Goal: Find contact information: Find contact information

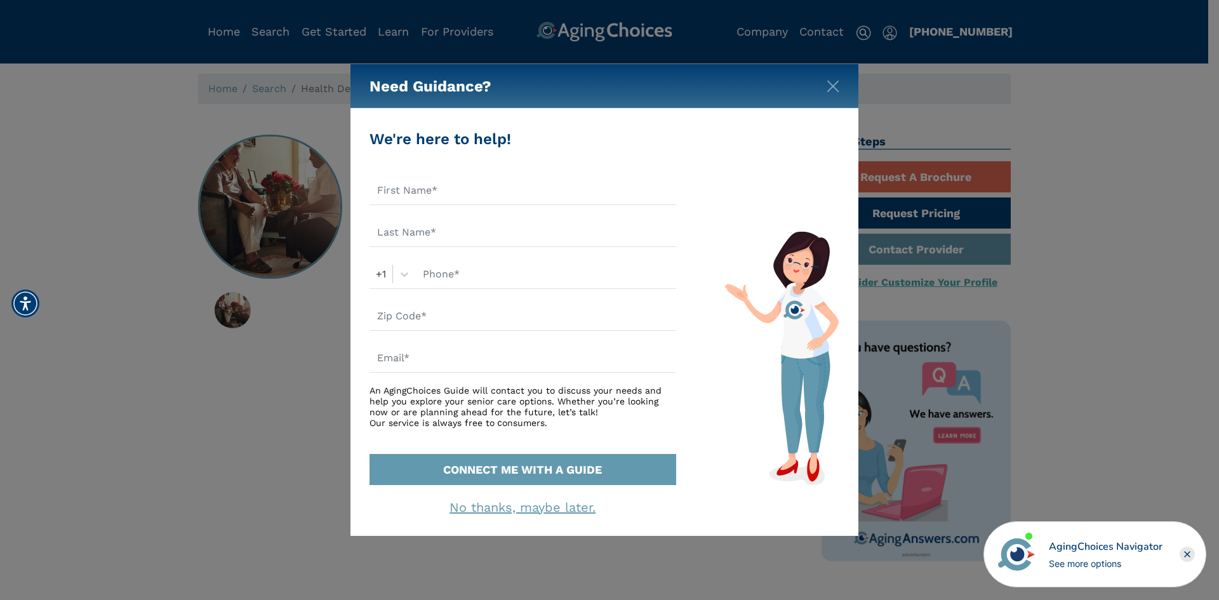
click at [1182, 555] on rect "Close" at bounding box center [1187, 554] width 15 height 15
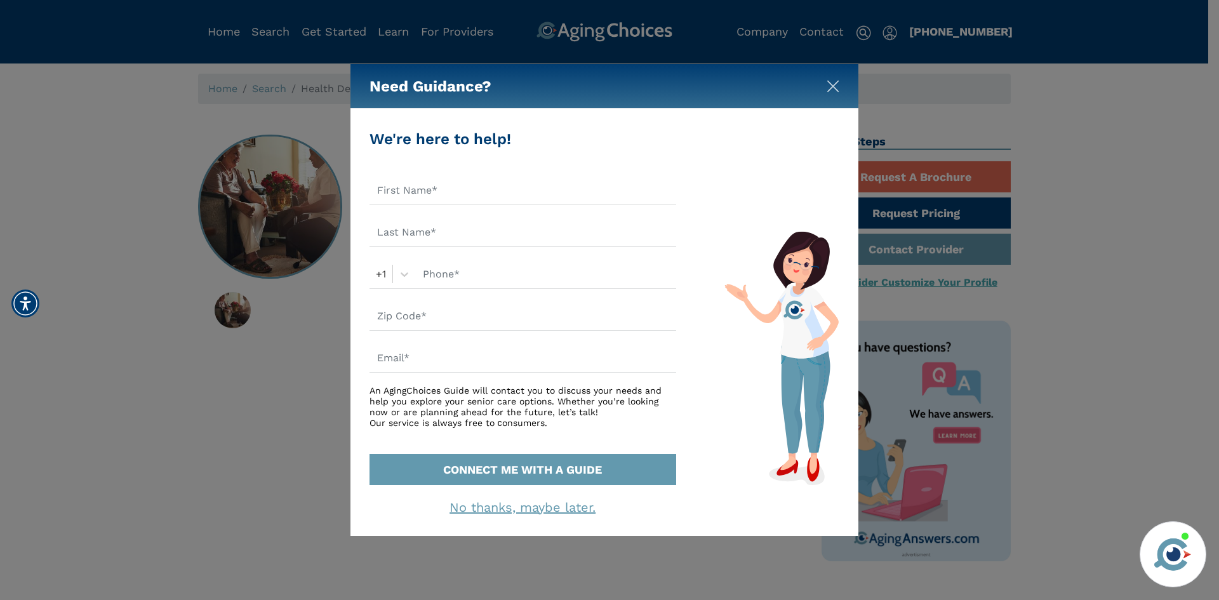
click at [832, 86] on img "Close" at bounding box center [833, 86] width 13 height 13
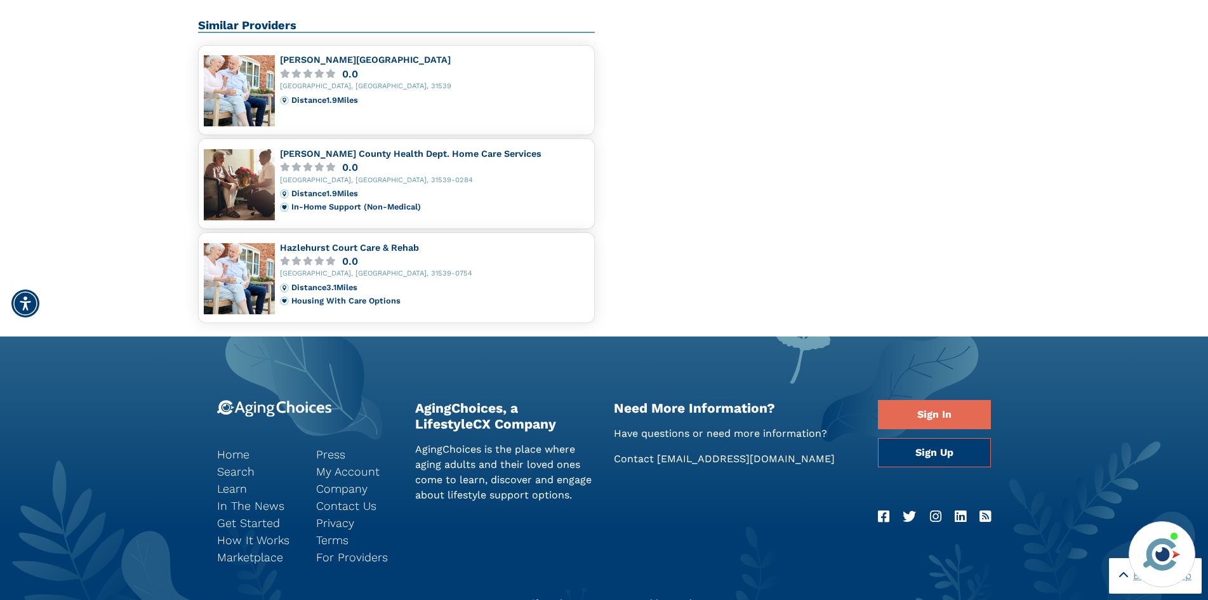
scroll to position [920, 0]
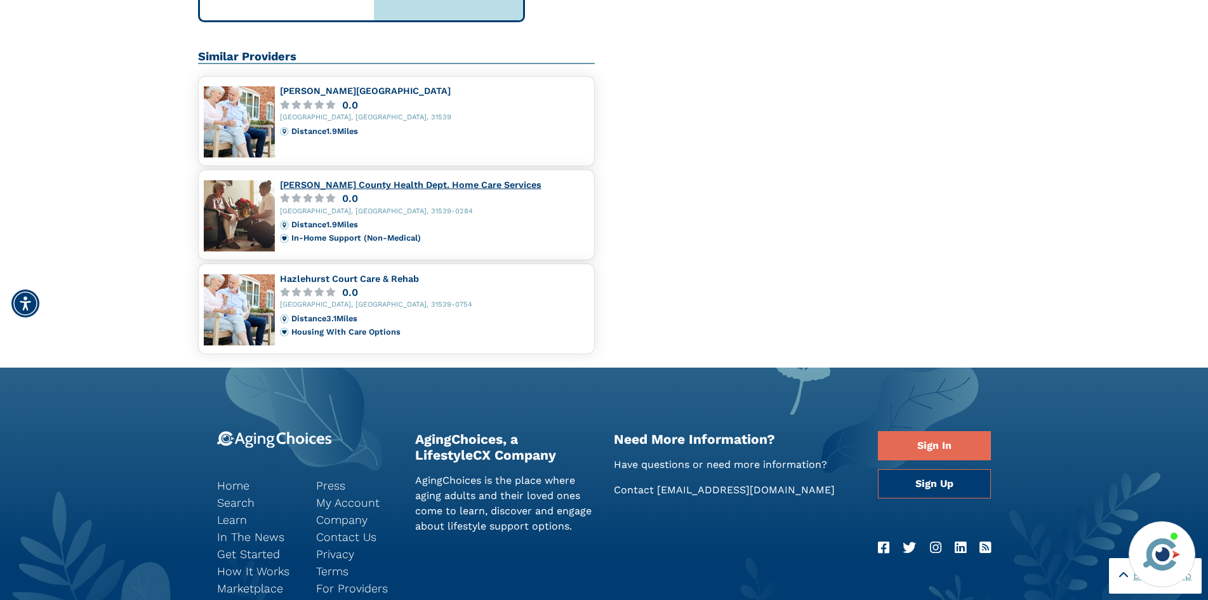
click at [465, 185] on link "[PERSON_NAME] County Health Dept. Home Care Services" at bounding box center [411, 185] width 262 height 10
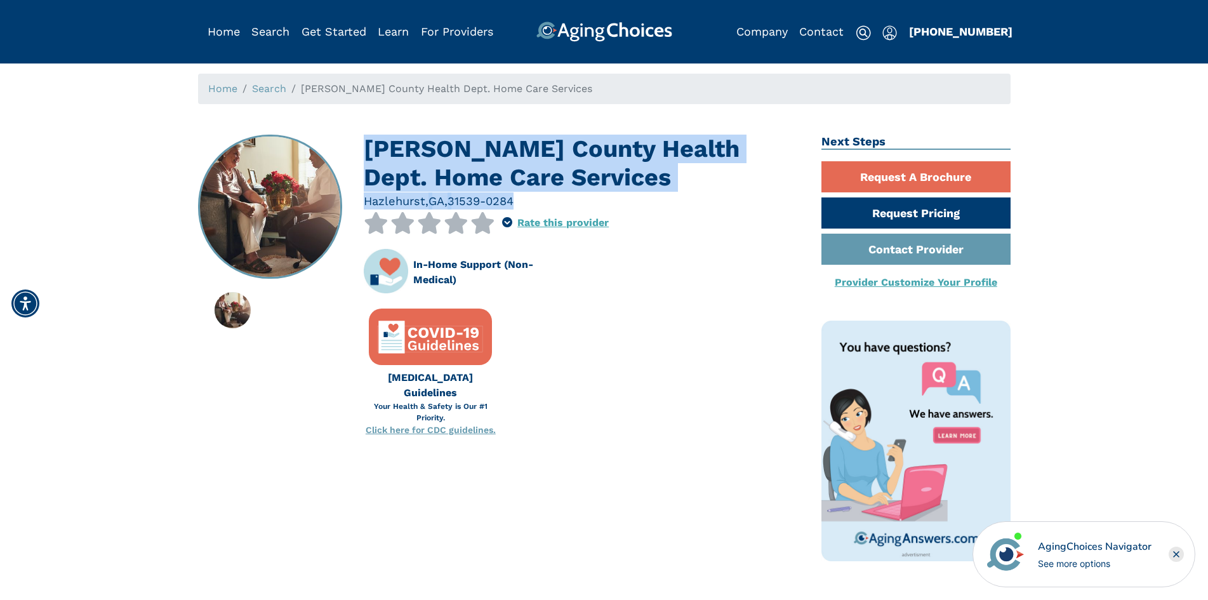
drag, startPoint x: 366, startPoint y: 149, endPoint x: 669, endPoint y: 201, distance: 307.9
click at [669, 201] on div "Jeff Davis County Health Dept. Home Care Services Hazlehurst , GA , 31539-0284 …" at bounding box center [583, 291] width 439 height 312
click at [602, 175] on h1 "[PERSON_NAME] County Health Dept. Home Care Services" at bounding box center [583, 164] width 439 height 58
drag, startPoint x: 605, startPoint y: 180, endPoint x: 365, endPoint y: 137, distance: 244.5
click at [365, 137] on h1 "[PERSON_NAME] County Health Dept. Home Care Services" at bounding box center [583, 164] width 439 height 58
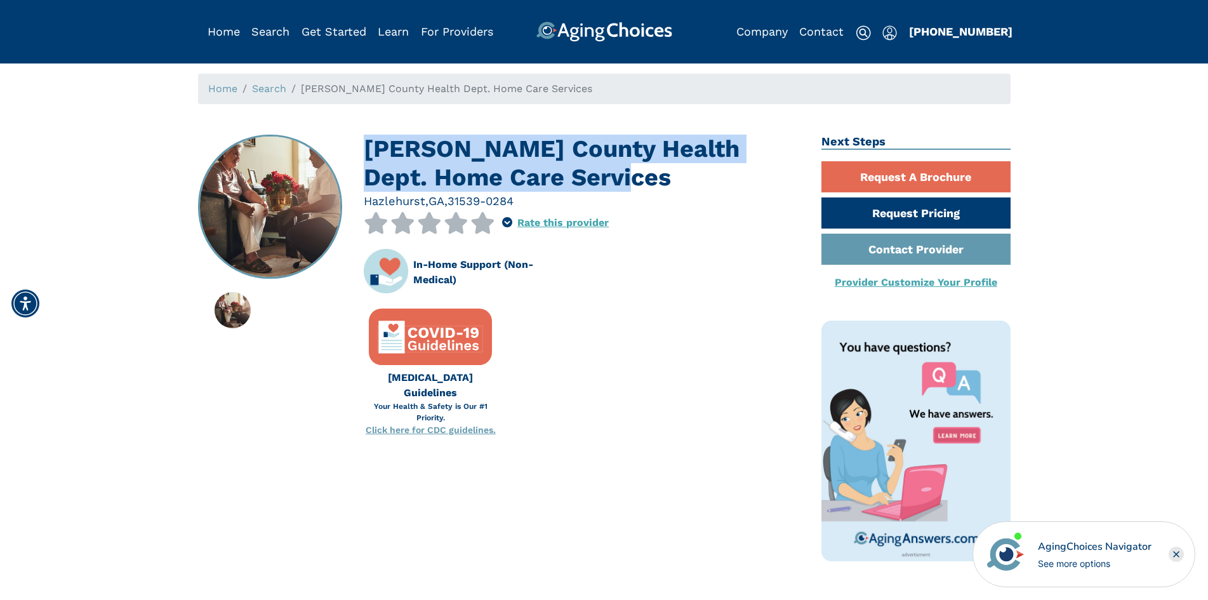
copy h1 "[PERSON_NAME] County Health Dept. Home Care Services"
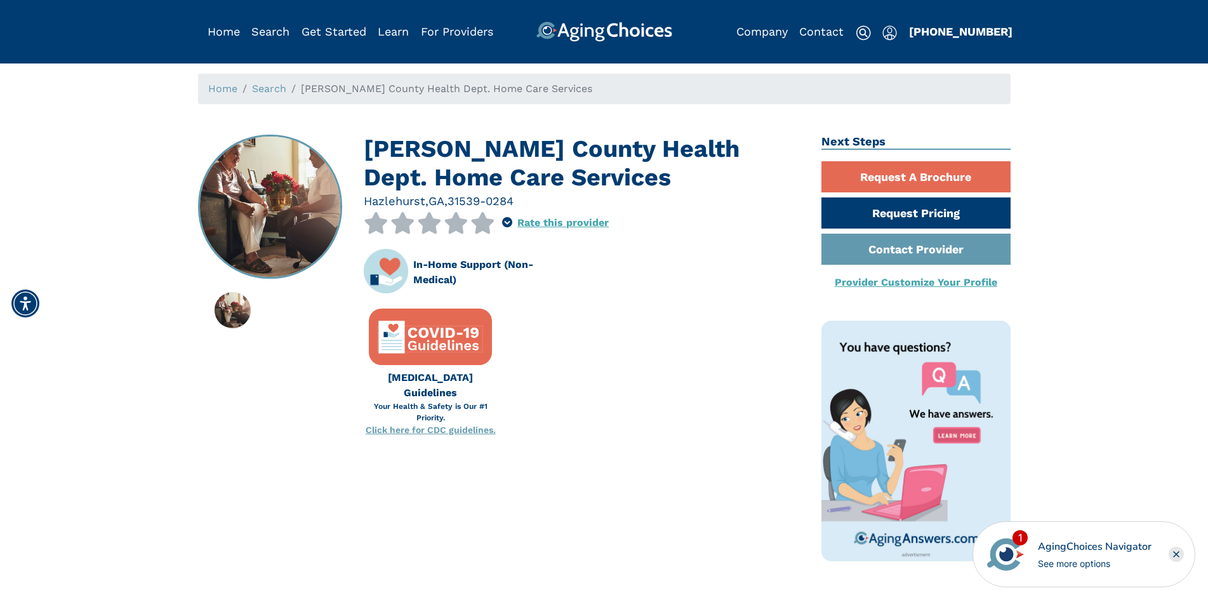
click at [1175, 552] on rect "Close" at bounding box center [1176, 554] width 15 height 15
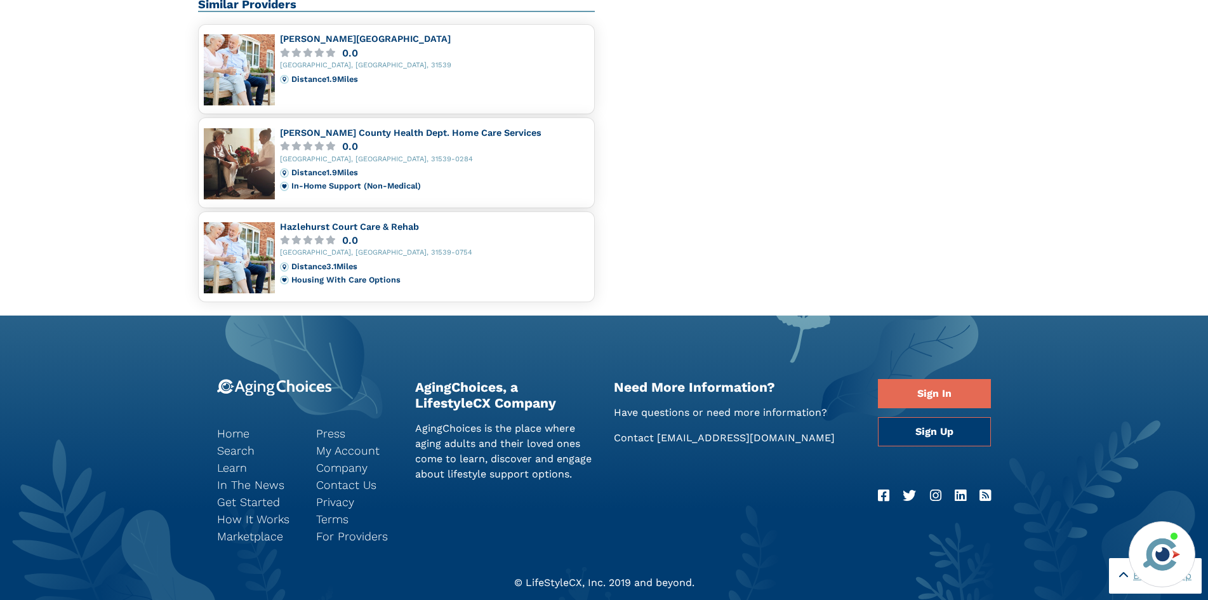
scroll to position [920, 0]
